Goal: Task Accomplishment & Management: Use online tool/utility

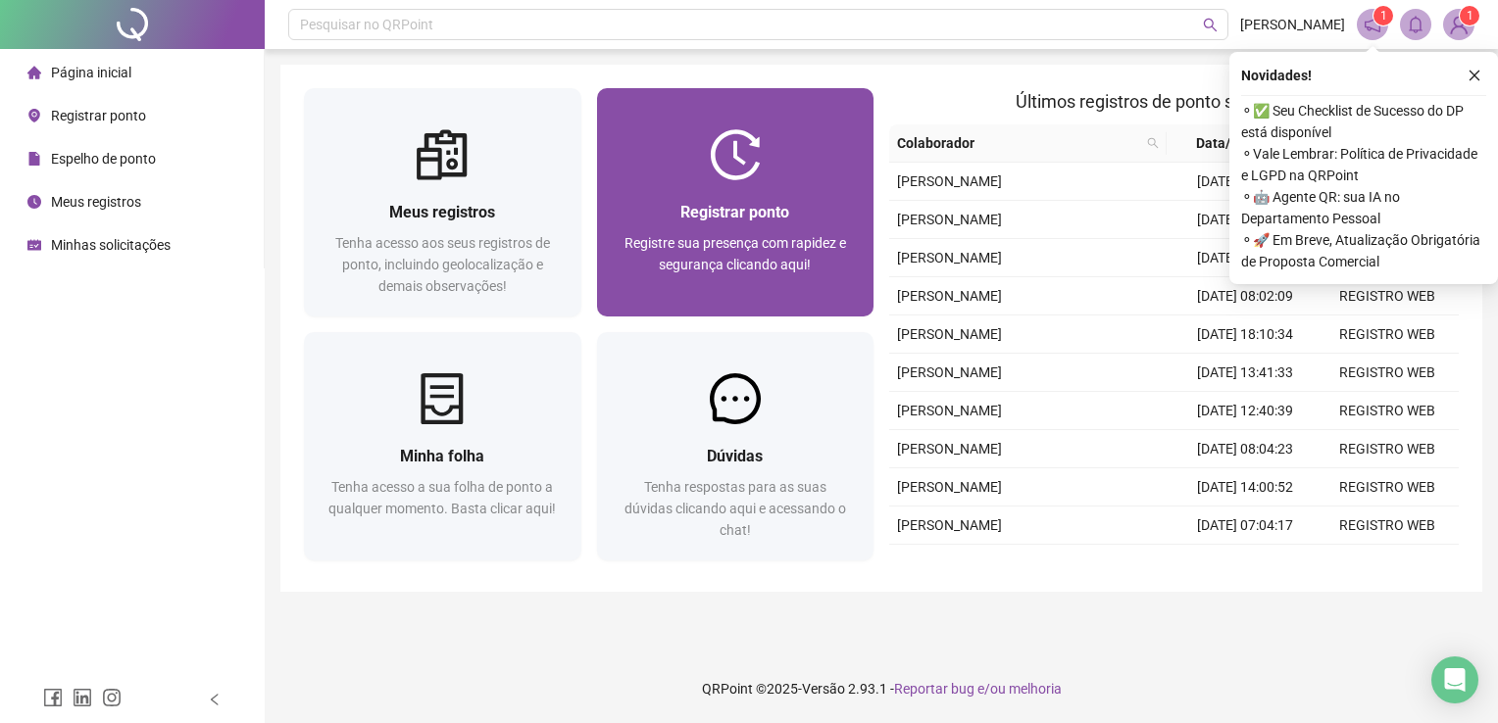
click at [780, 153] on div at bounding box center [735, 154] width 277 height 51
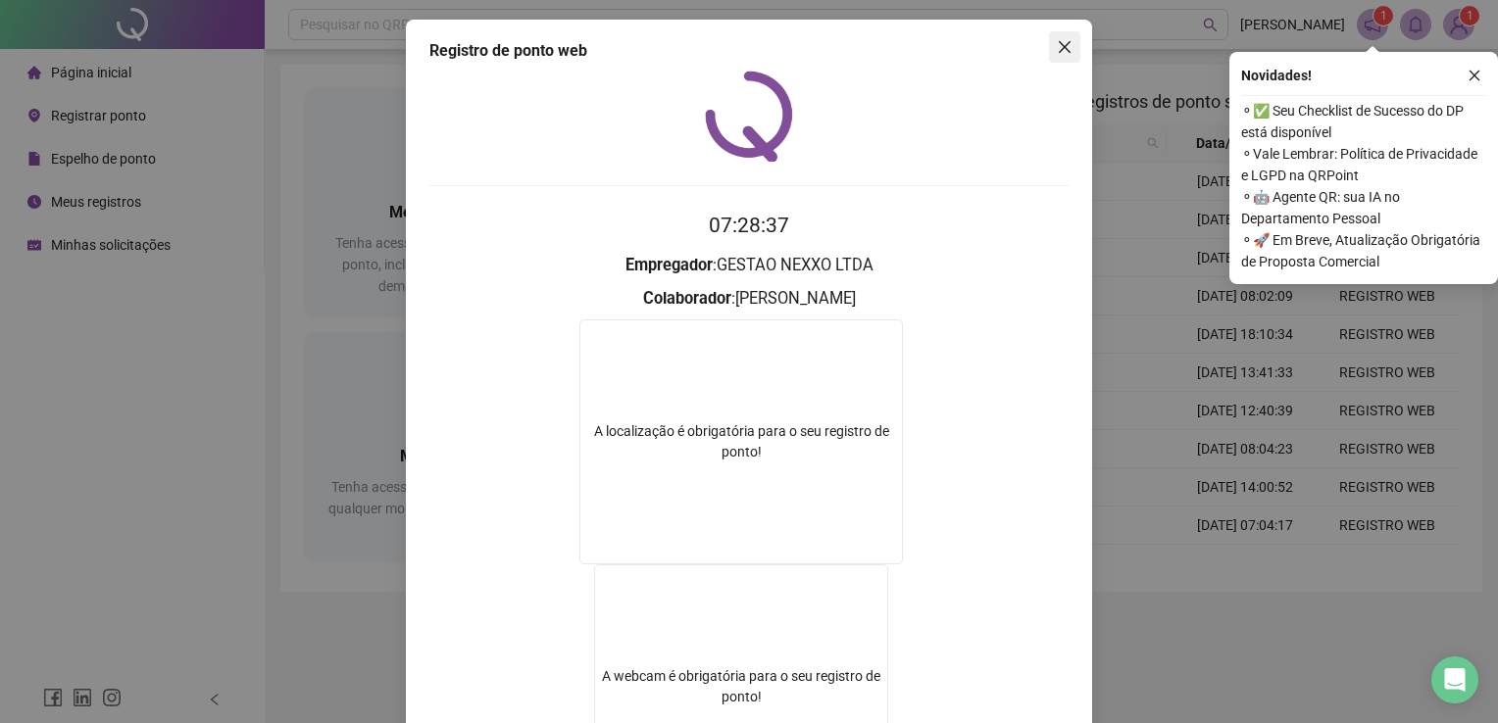
click at [1057, 51] on icon "close" at bounding box center [1065, 47] width 16 height 16
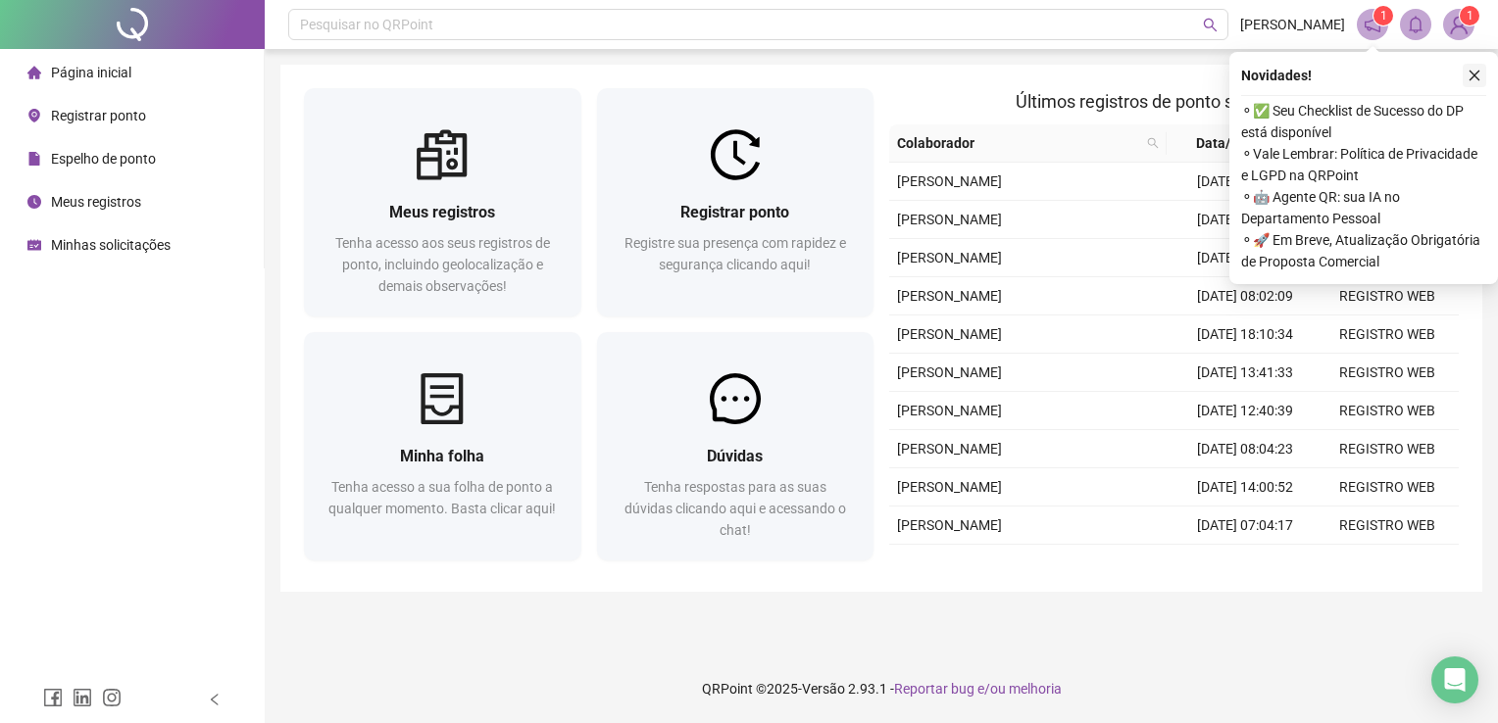
click at [1478, 73] on icon "close" at bounding box center [1475, 76] width 14 height 14
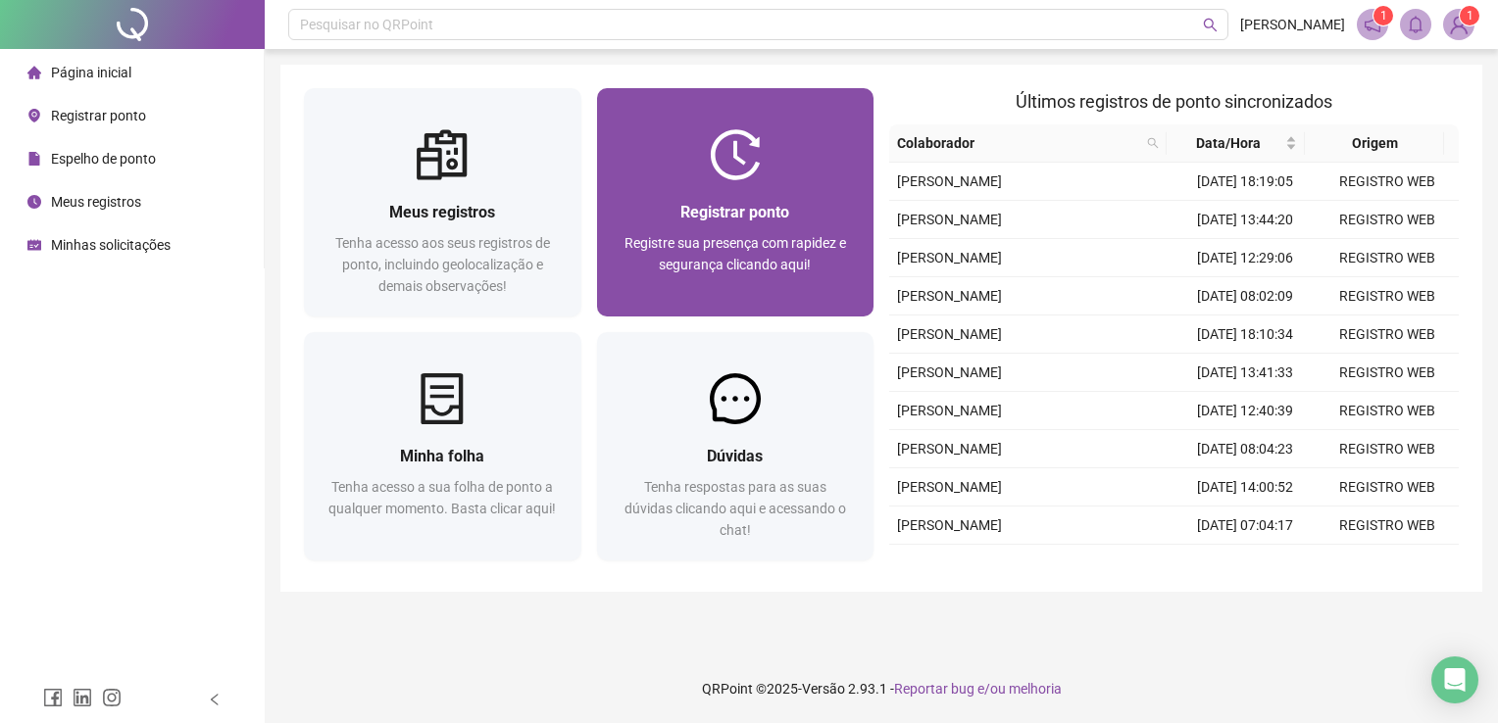
click at [813, 165] on div at bounding box center [735, 154] width 277 height 51
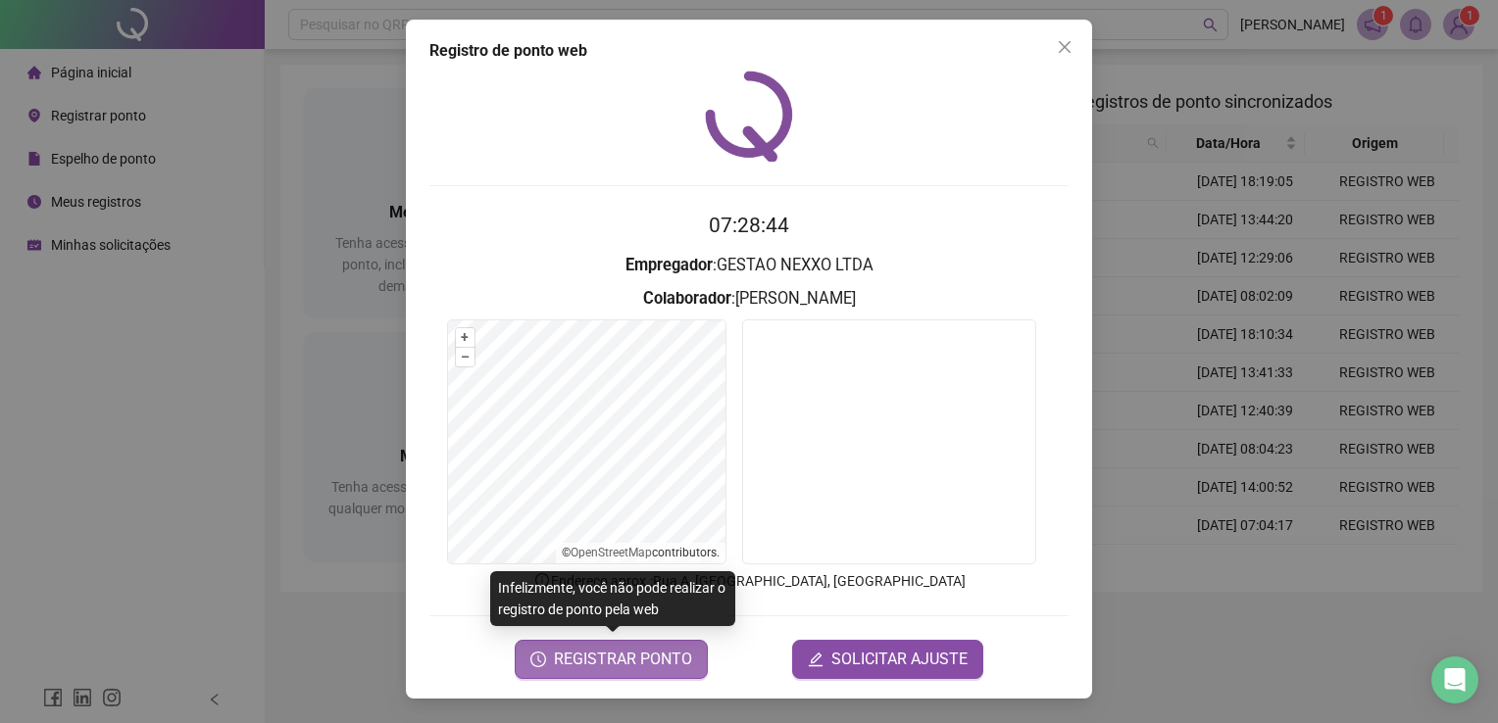
click at [640, 648] on span "REGISTRAR PONTO" at bounding box center [623, 660] width 138 height 24
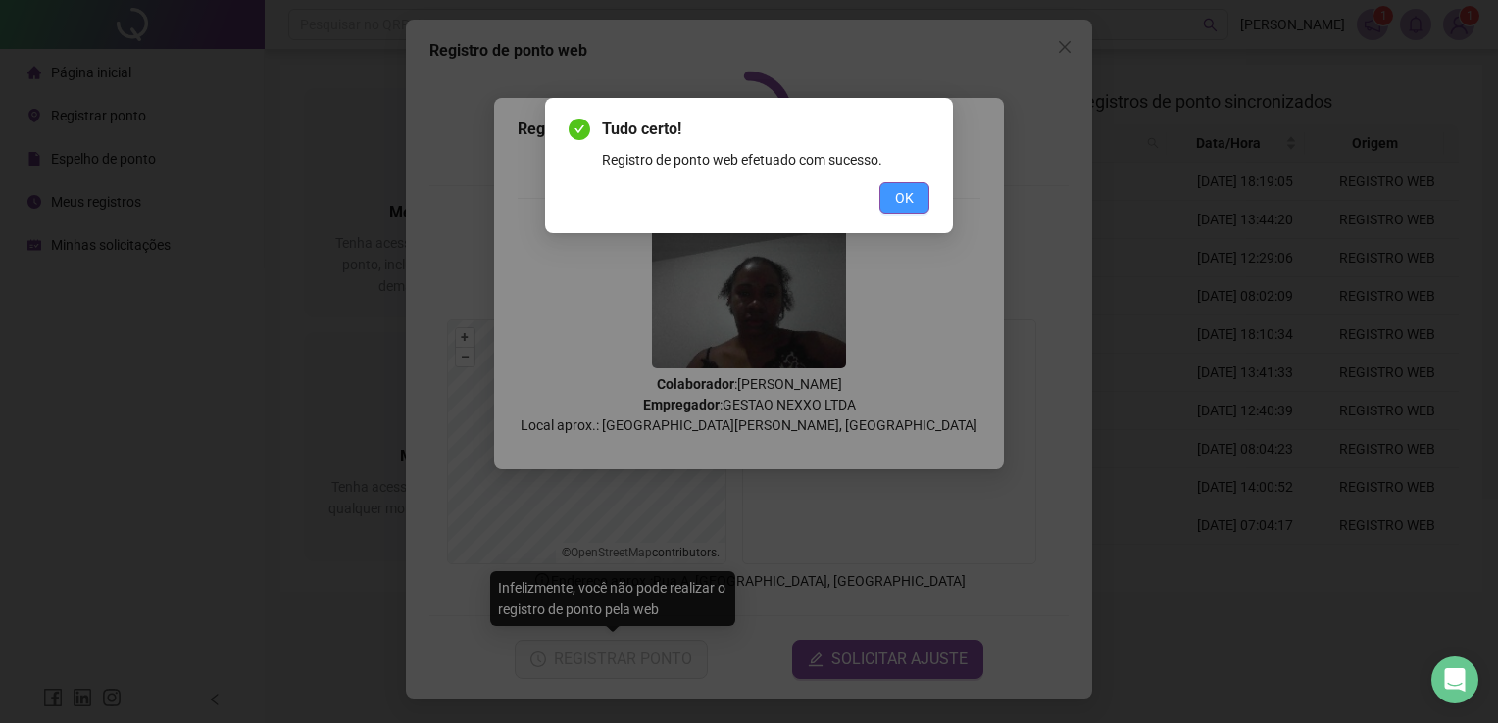
click at [905, 204] on span "OK" at bounding box center [904, 198] width 19 height 22
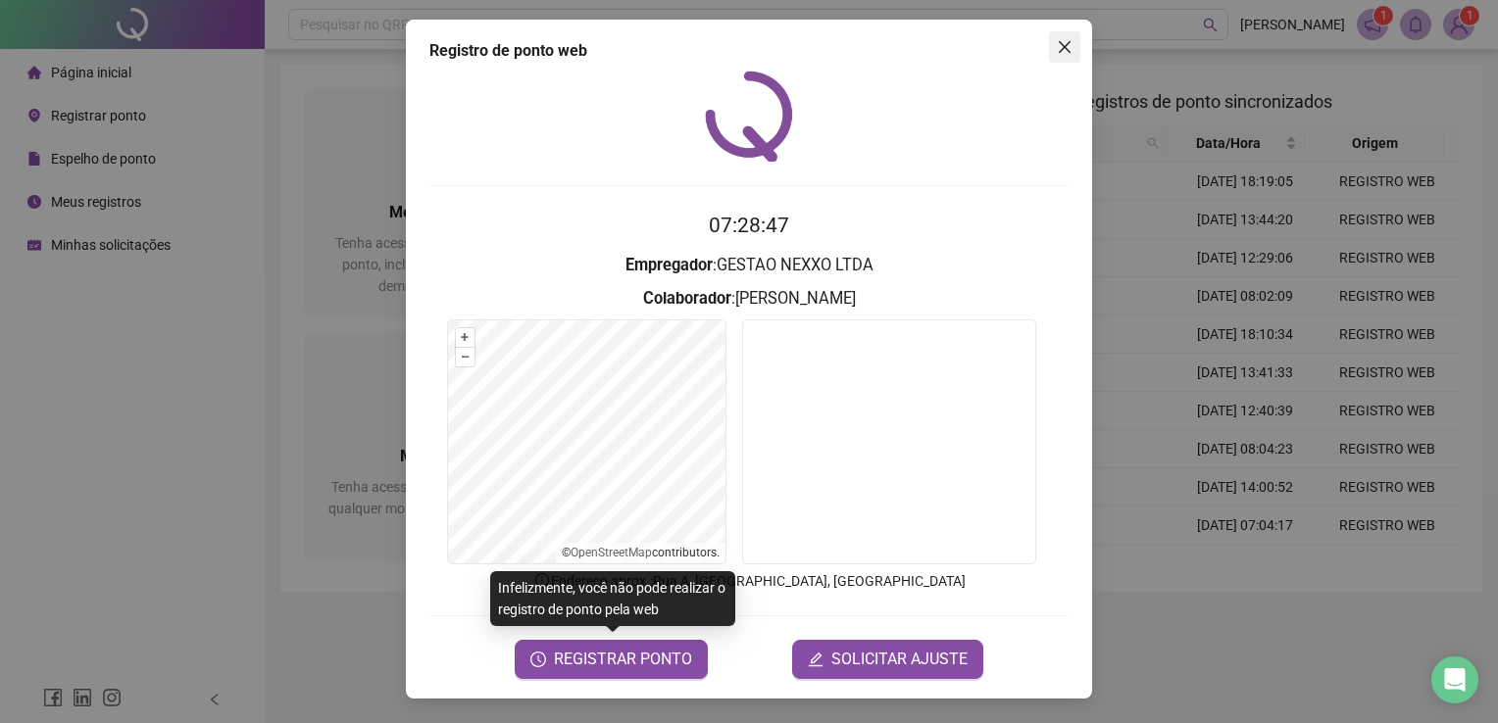
click at [1077, 44] on span "Close" at bounding box center [1064, 47] width 31 height 16
